Goal: Navigation & Orientation: Go to known website

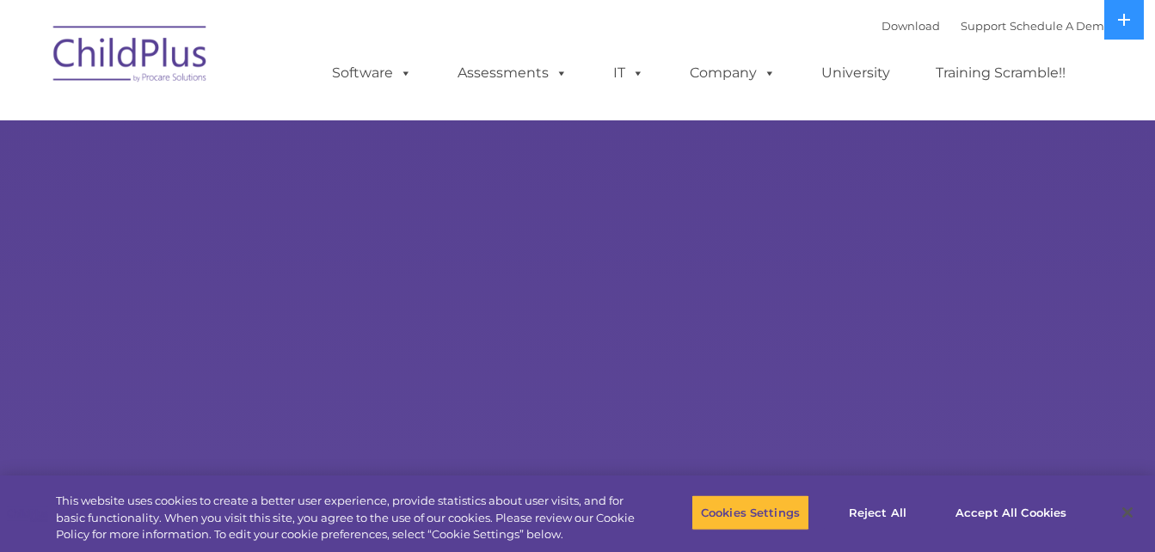
select select "MEDIUM"
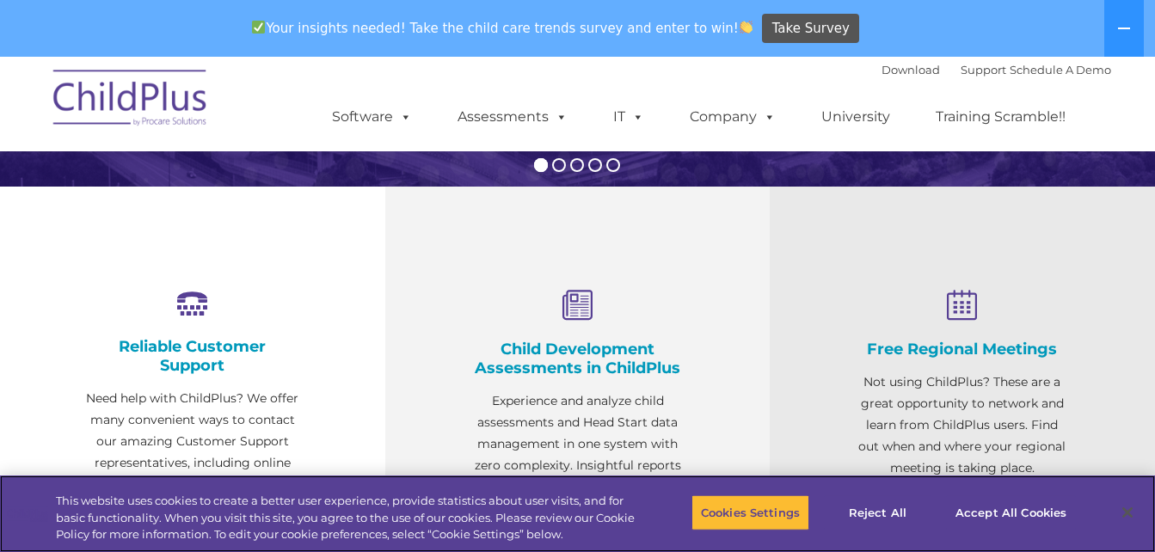
scroll to position [540, 0]
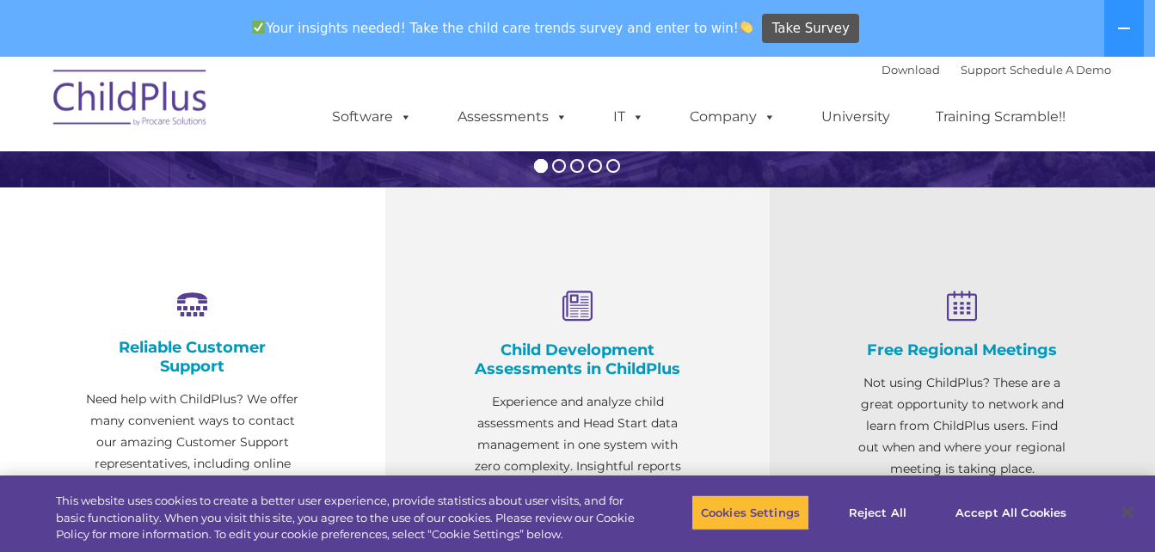
click at [158, 107] on img at bounding box center [131, 101] width 172 height 86
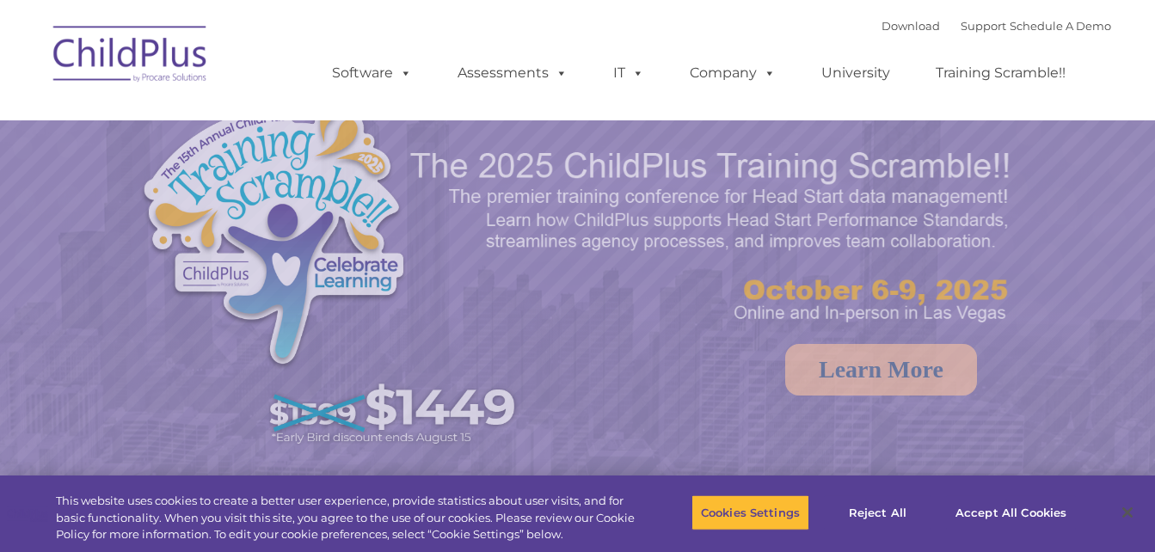
select select "MEDIUM"
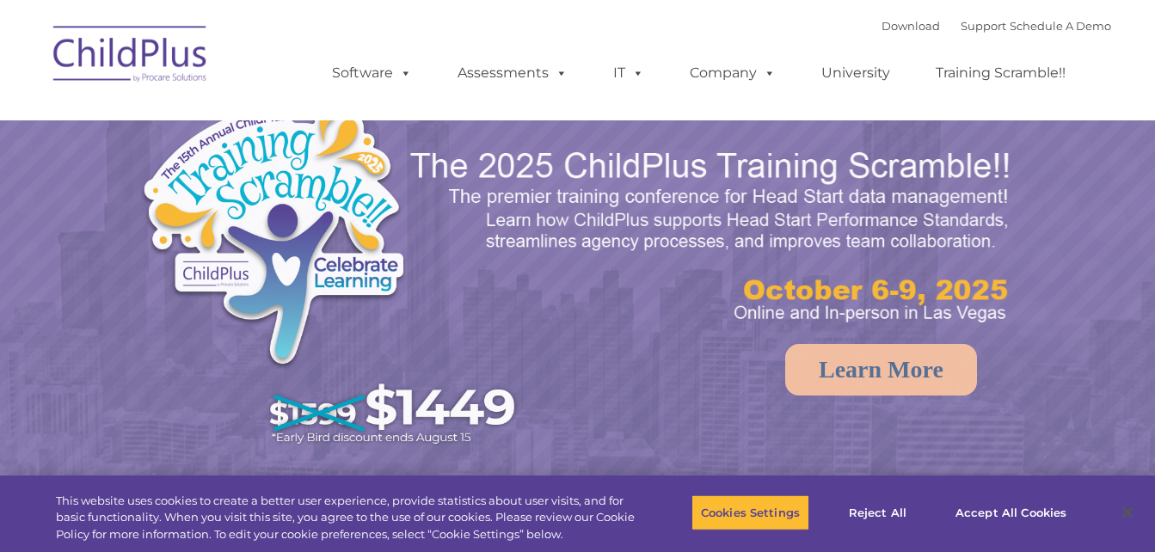
select select "MEDIUM"
